Goal: Navigation & Orientation: Find specific page/section

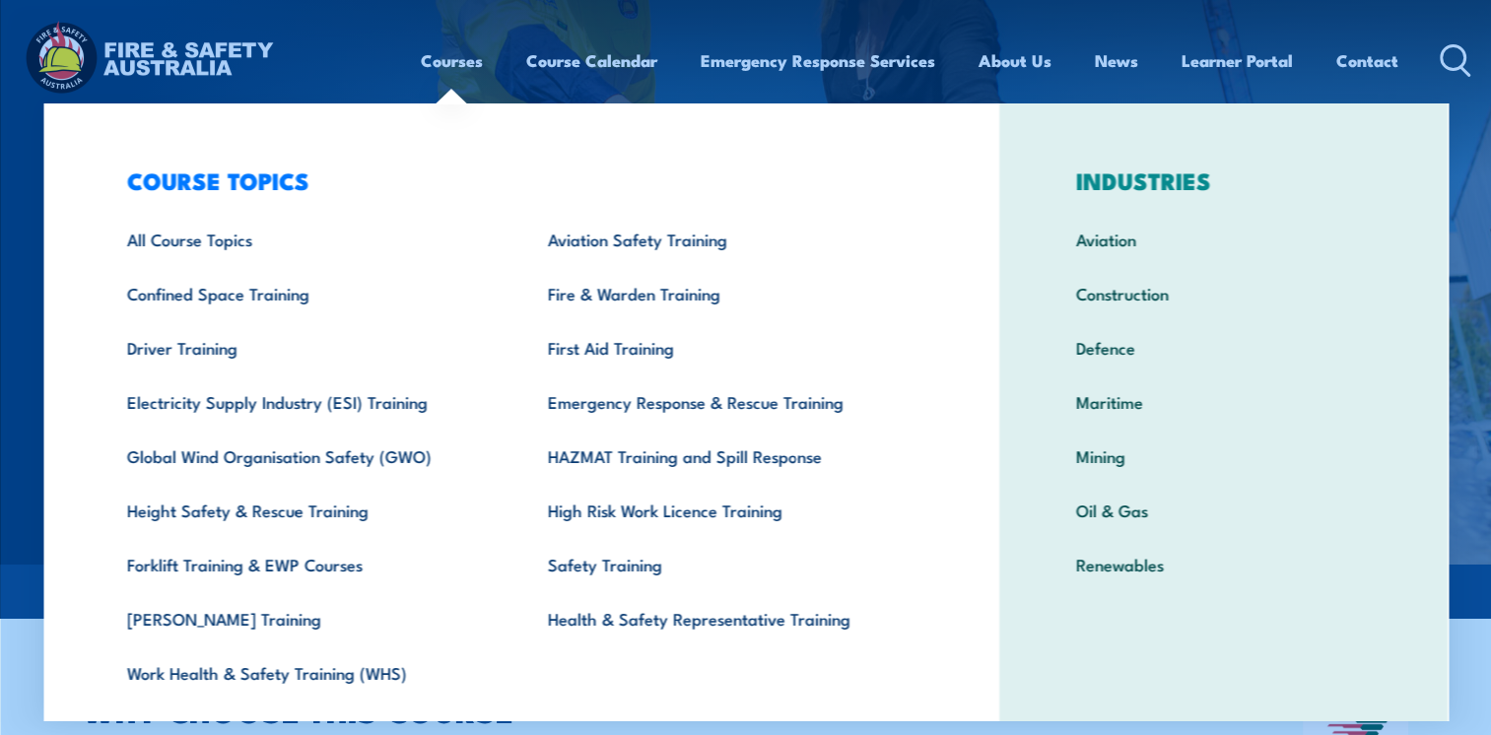
click at [441, 60] on link "Courses" at bounding box center [452, 60] width 62 height 52
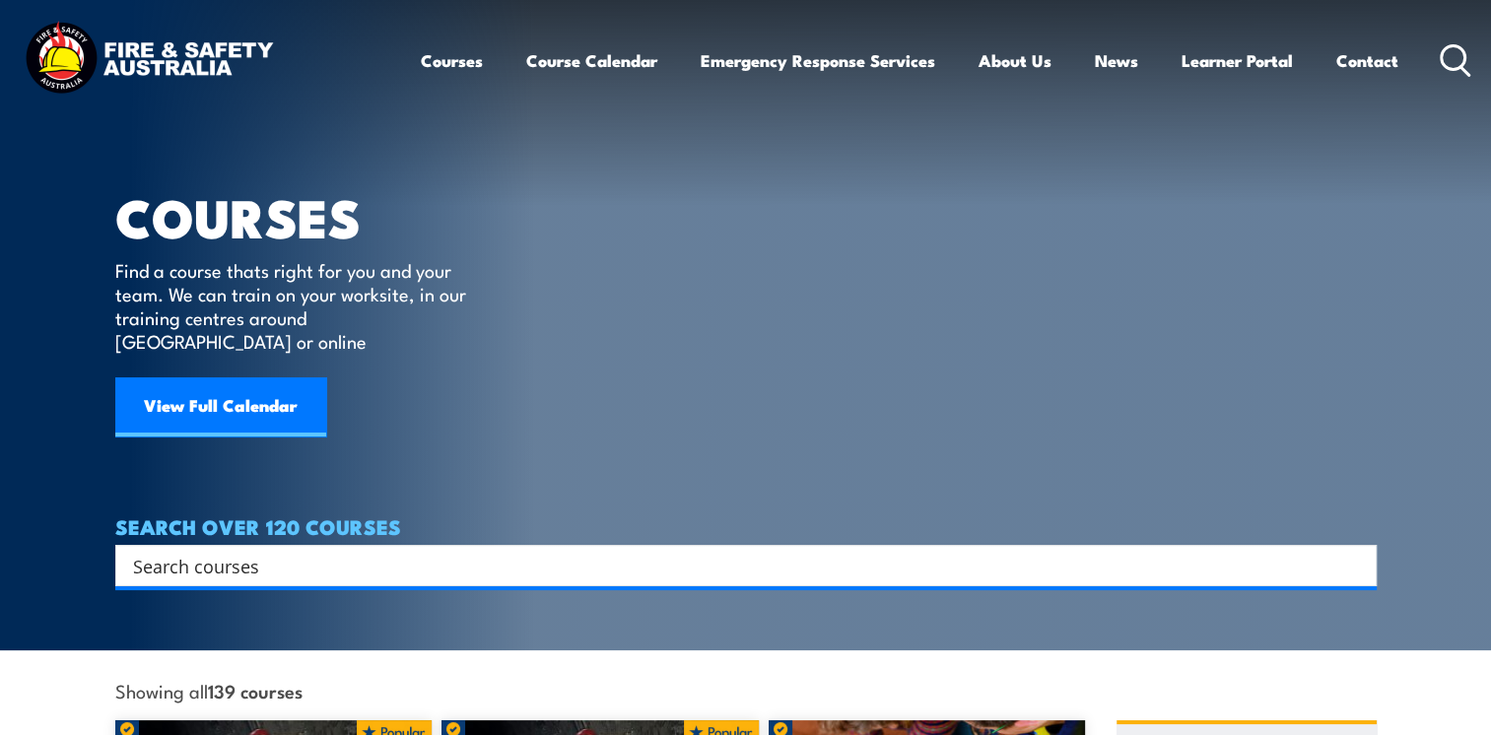
click at [441, 60] on link "Courses" at bounding box center [452, 60] width 62 height 52
click at [1446, 67] on circle at bounding box center [1454, 57] width 24 height 24
click at [1457, 53] on icon at bounding box center [1456, 60] width 32 height 33
click at [206, 57] on img at bounding box center [149, 60] width 258 height 85
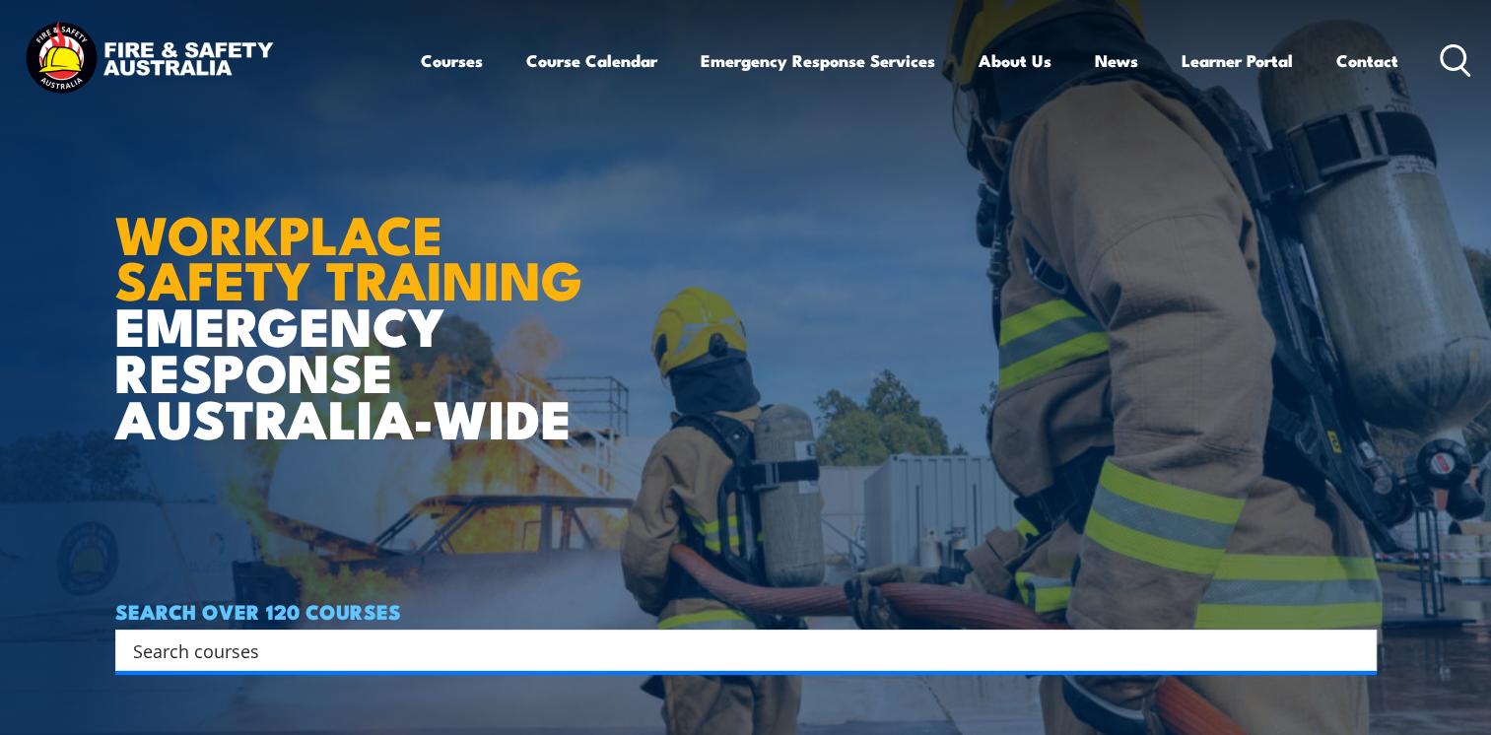
click at [85, 60] on img at bounding box center [149, 60] width 258 height 85
